Goal: Transaction & Acquisition: Subscribe to service/newsletter

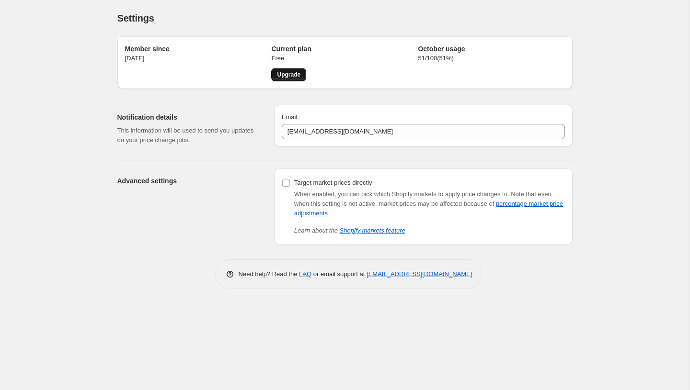
click at [295, 75] on span "Upgrade" at bounding box center [288, 75] width 23 height 8
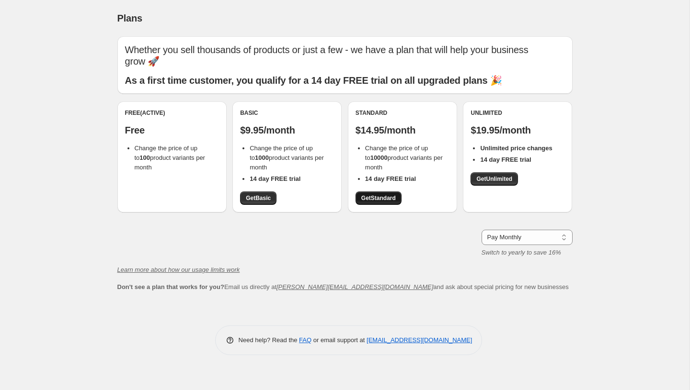
click at [380, 194] on span "Get Standard" at bounding box center [378, 198] width 34 height 8
